Goal: Task Accomplishment & Management: Manage account settings

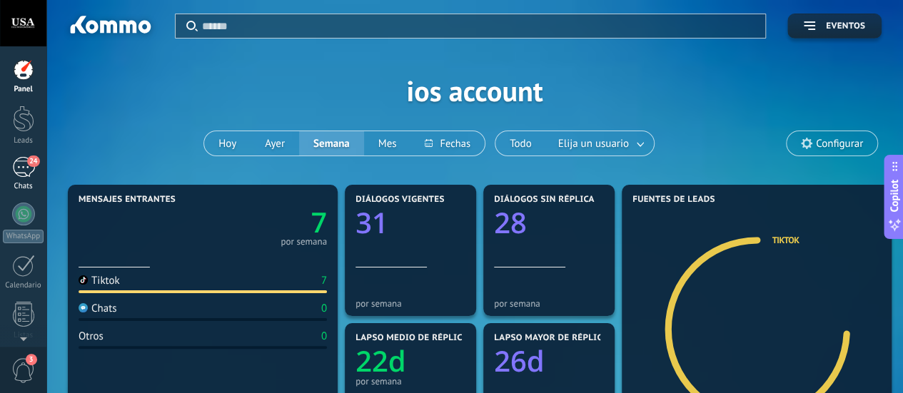
click at [24, 171] on div "24" at bounding box center [23, 167] width 23 height 21
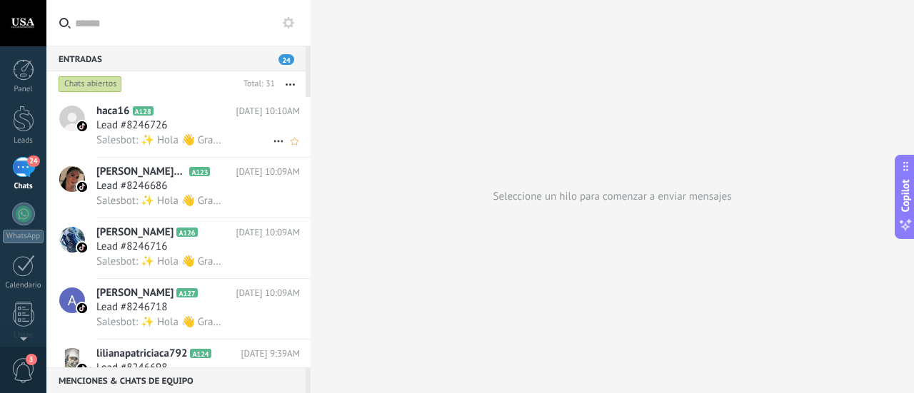
click at [190, 134] on div "Salesbot: ✨ Hola 👋 Gracias por tu interés. Estamos en [GEOGRAPHIC_DATA] y hacem…" at bounding box center [197, 140] width 203 height 15
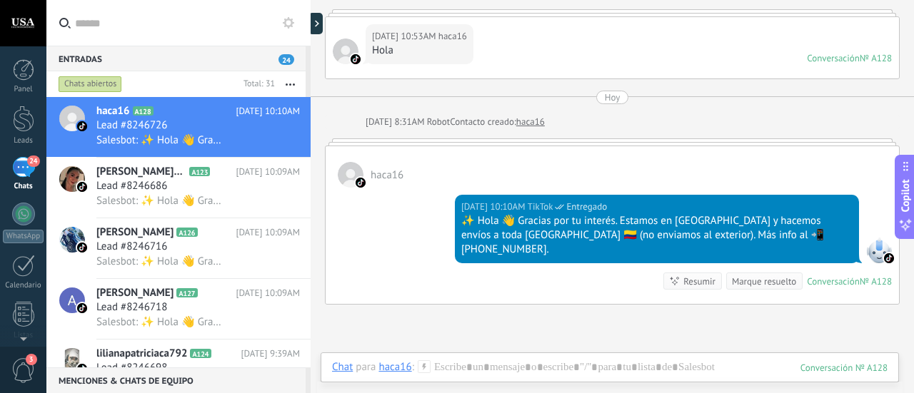
scroll to position [143, 0]
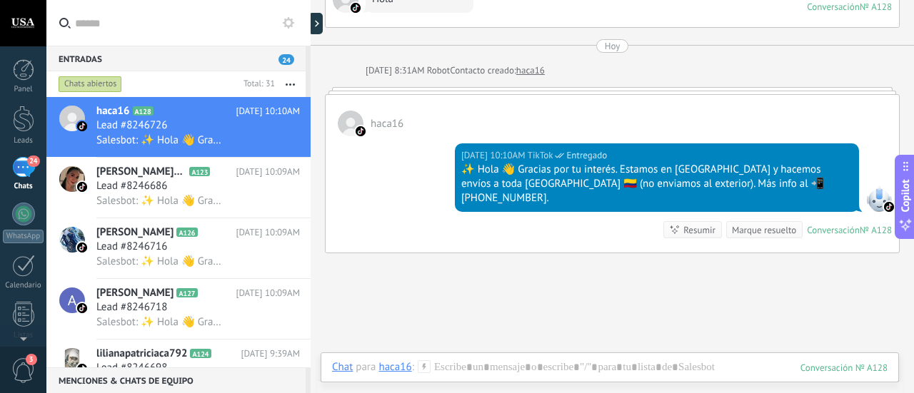
click at [378, 120] on span "haca16" at bounding box center [387, 124] width 33 height 14
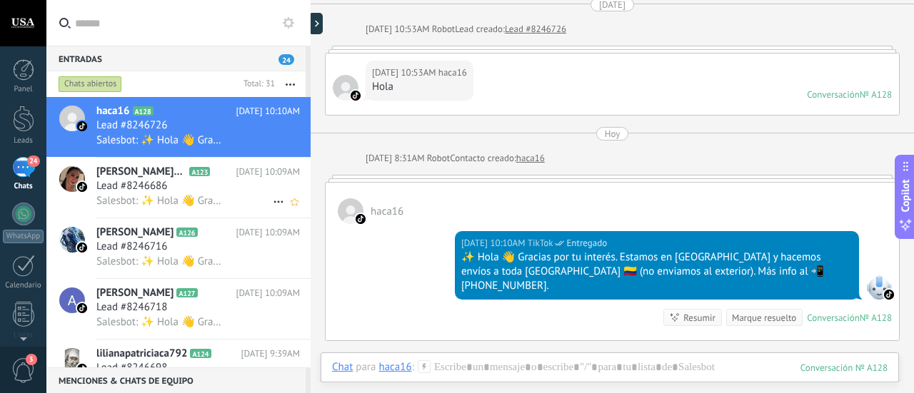
scroll to position [71, 0]
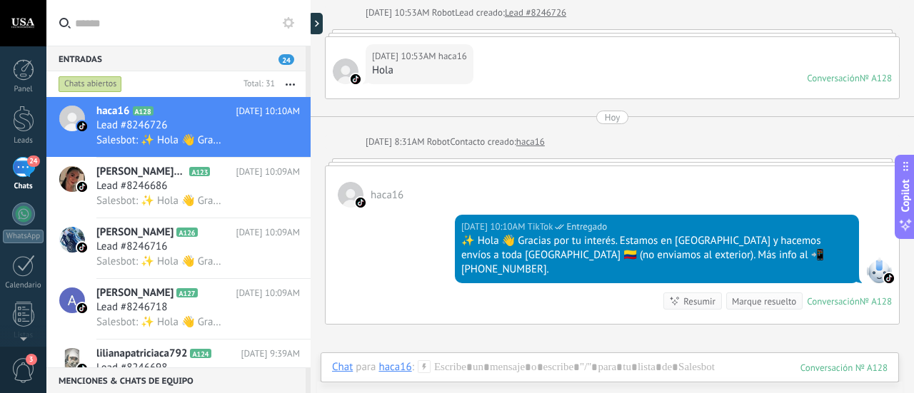
click at [291, 61] on span "24" at bounding box center [286, 59] width 16 height 11
click at [281, 61] on span "24" at bounding box center [286, 59] width 16 height 11
click at [131, 191] on span "Lead #8246686" at bounding box center [131, 186] width 71 height 14
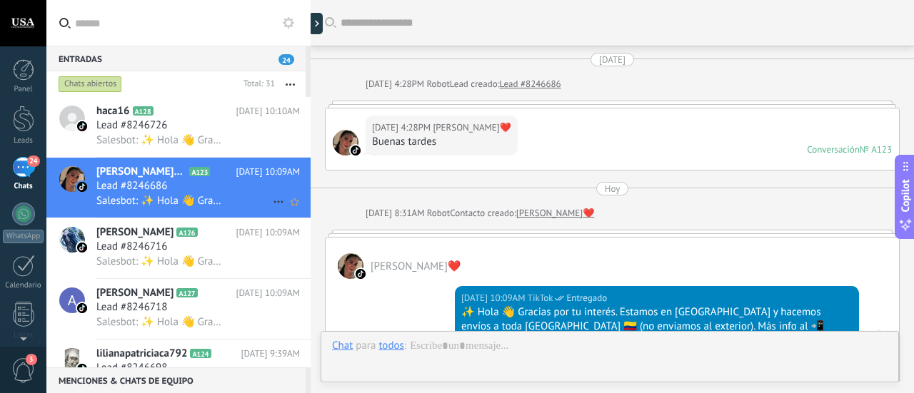
scroll to position [107, 0]
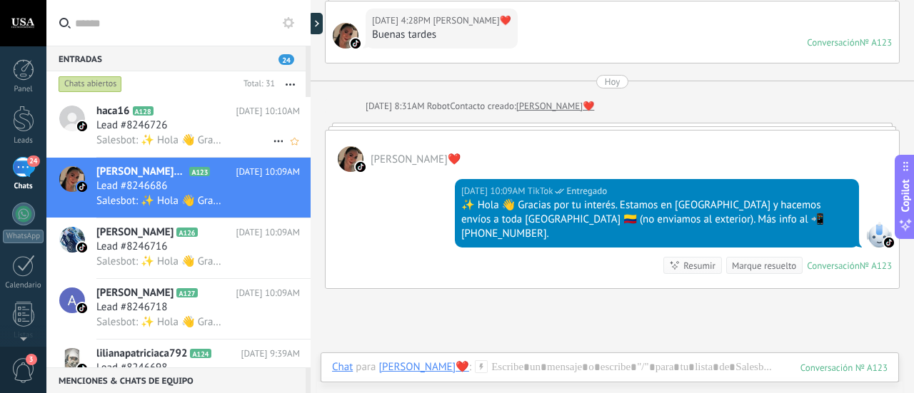
click at [151, 129] on span "Lead #8246726" at bounding box center [131, 126] width 71 height 14
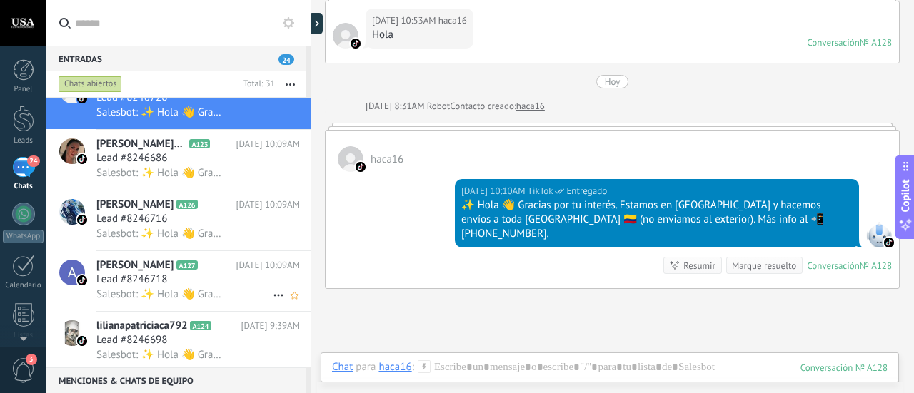
scroll to position [71, 0]
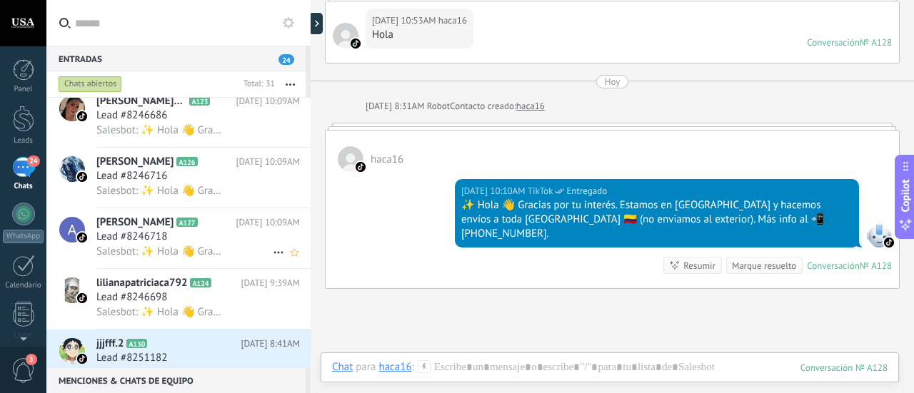
click at [159, 228] on span "[PERSON_NAME]" at bounding box center [134, 223] width 77 height 14
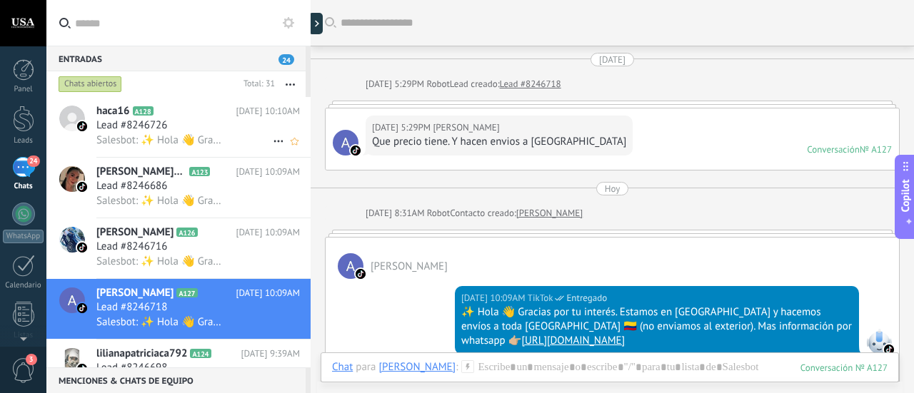
click at [193, 129] on div "Lead #8246726" at bounding box center [197, 126] width 203 height 14
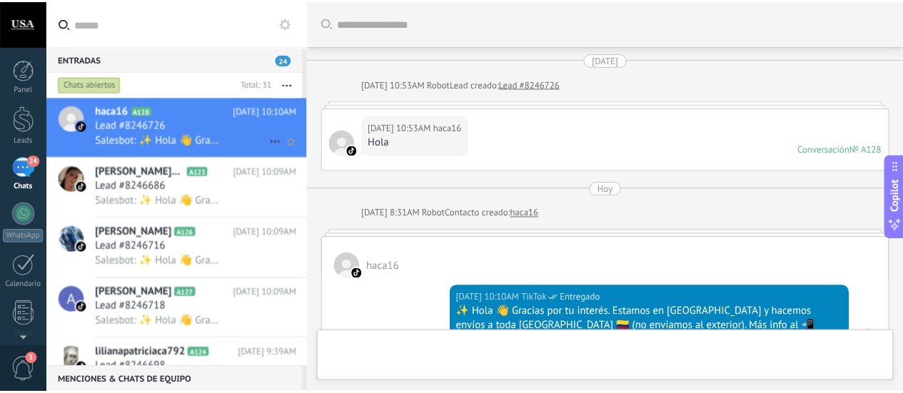
scroll to position [107, 0]
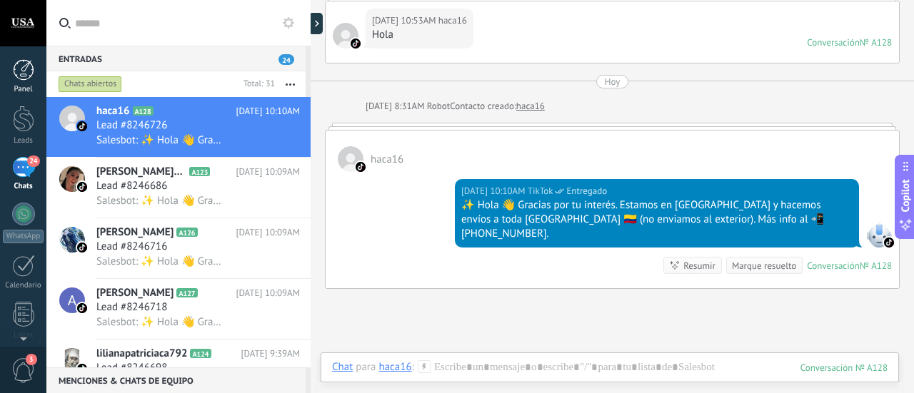
click at [17, 71] on div at bounding box center [23, 69] width 21 height 21
